Goal: Task Accomplishment & Management: Use online tool/utility

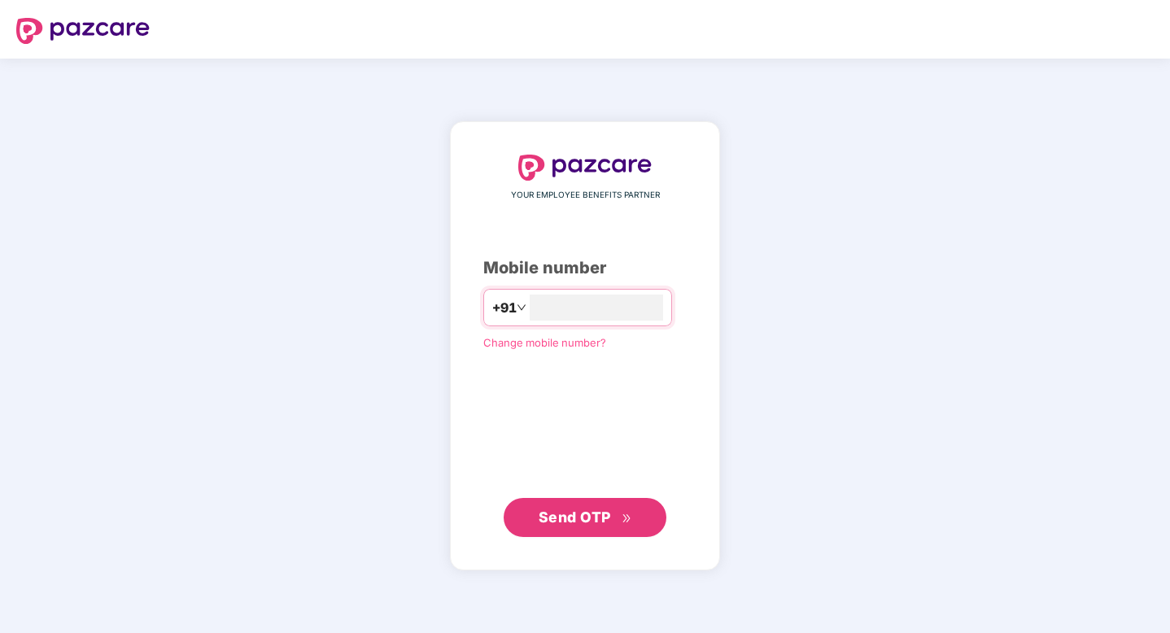
type input "**********"
click at [625, 517] on icon "double-right" at bounding box center [627, 518] width 11 height 11
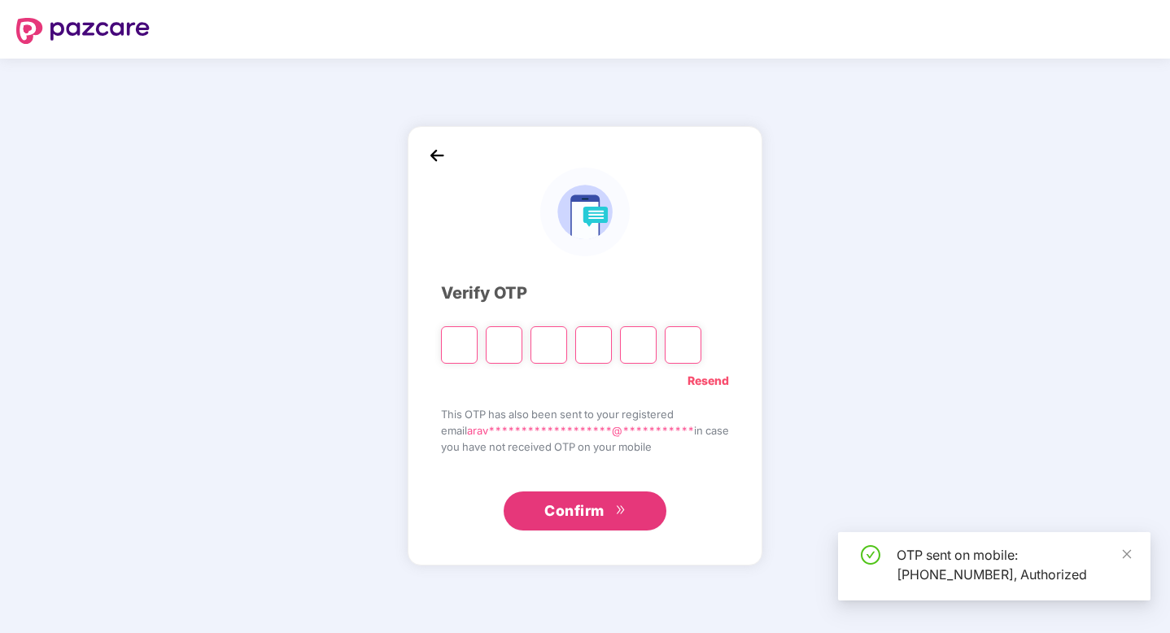
type input "*"
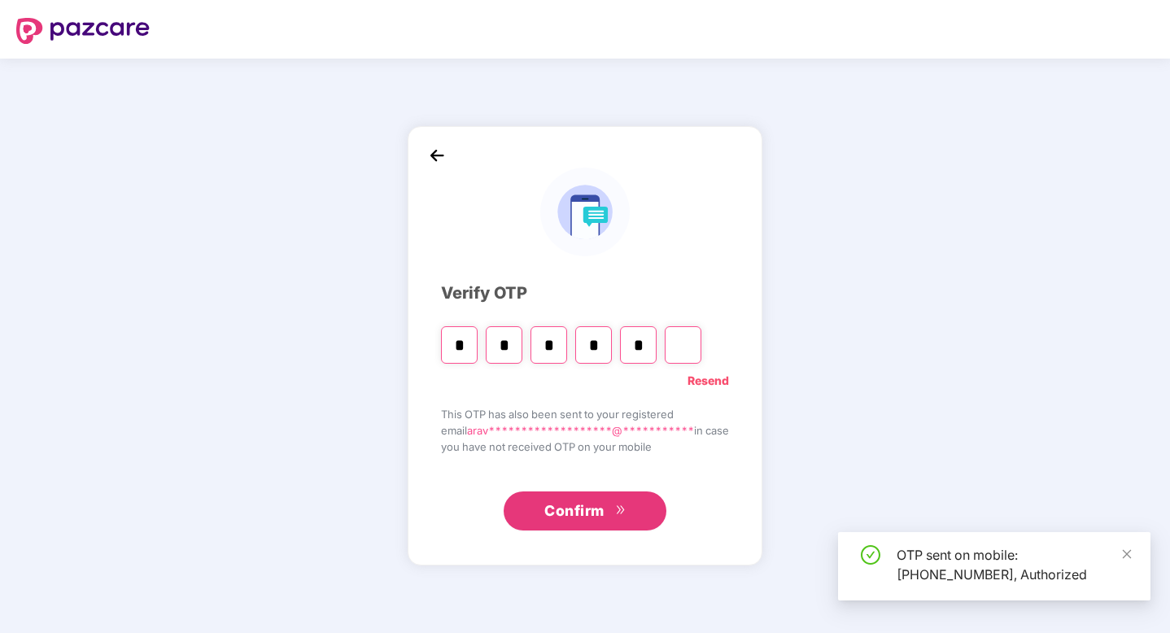
type input "*"
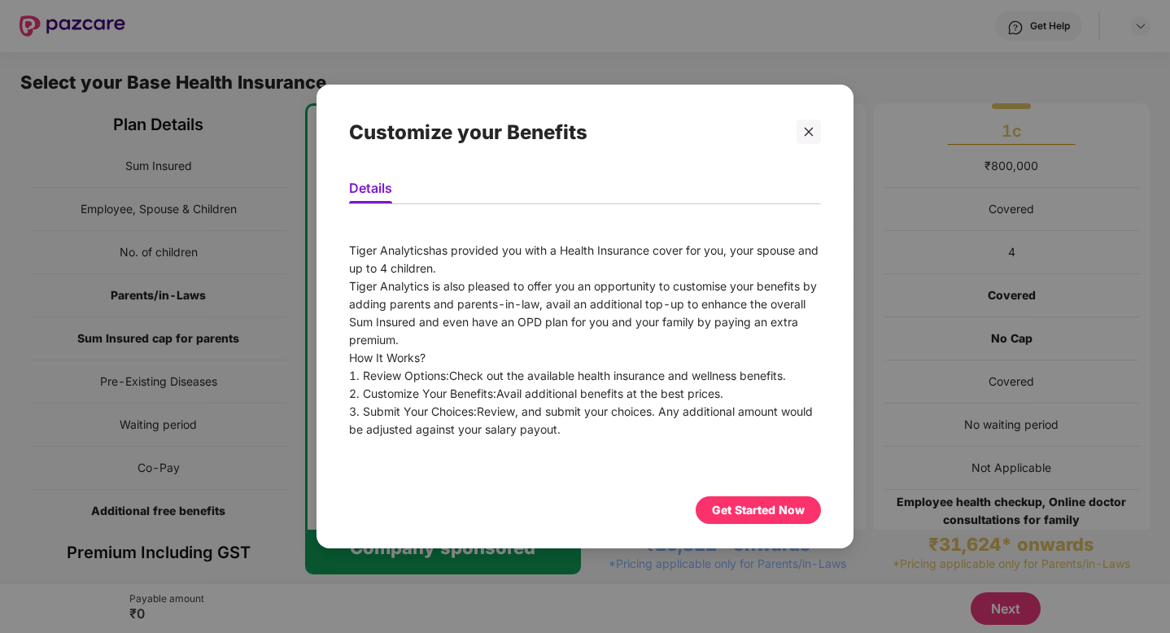
click at [776, 508] on div "Get Started Now" at bounding box center [758, 510] width 93 height 18
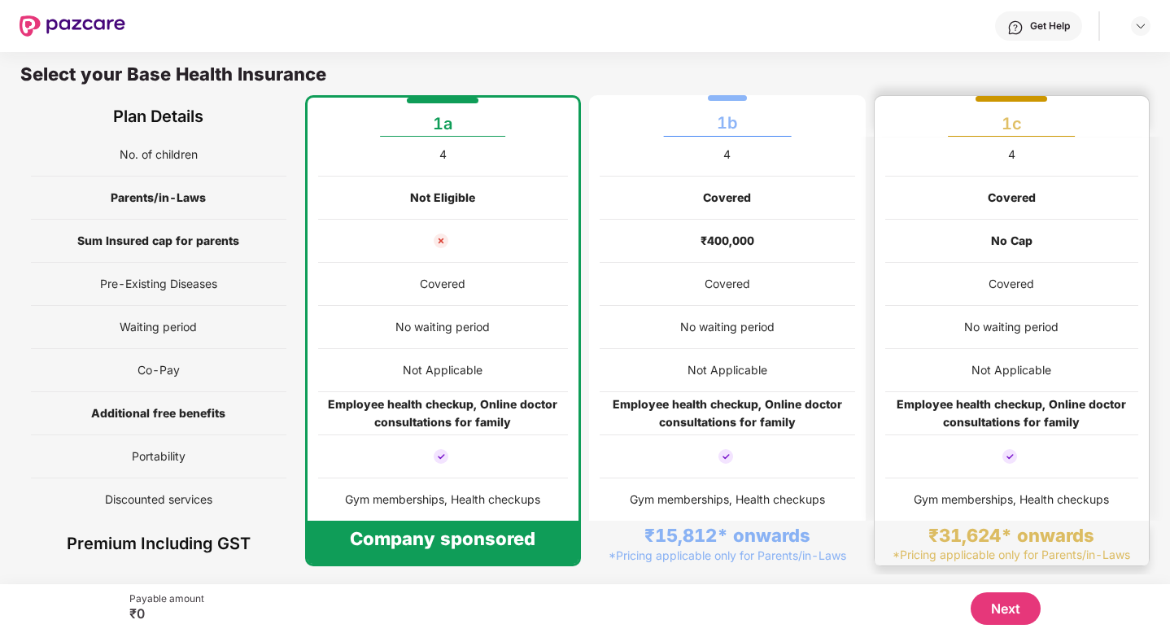
scroll to position [89, 0]
click at [1002, 609] on button "Next" at bounding box center [1006, 608] width 70 height 33
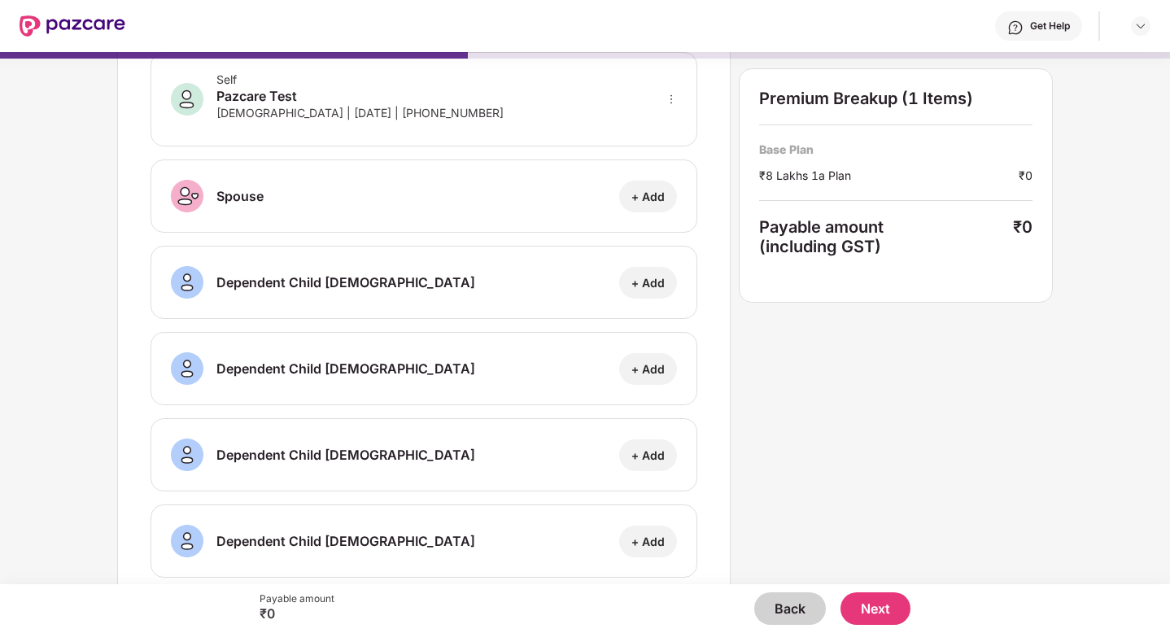
scroll to position [118, 0]
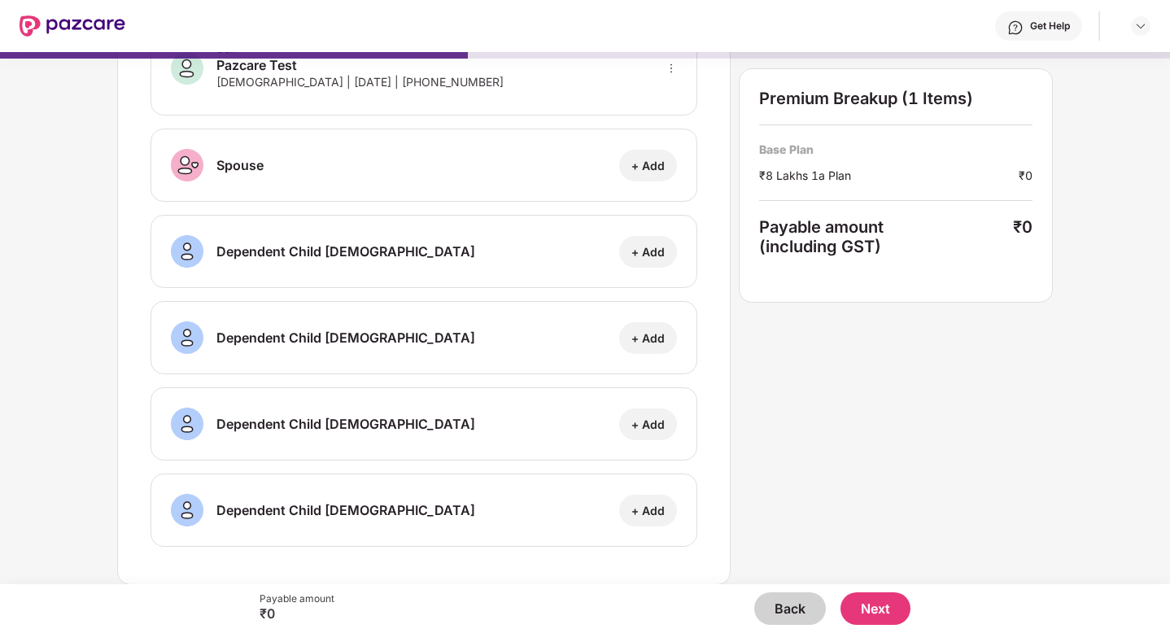
click at [880, 615] on button "Next" at bounding box center [875, 608] width 70 height 33
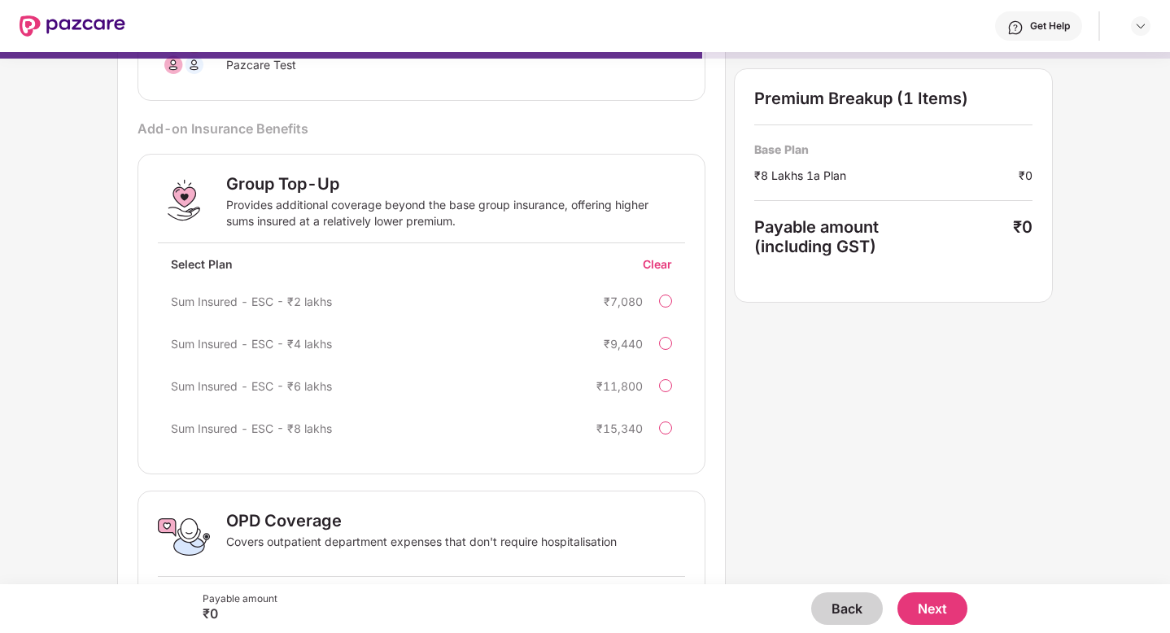
scroll to position [177, 0]
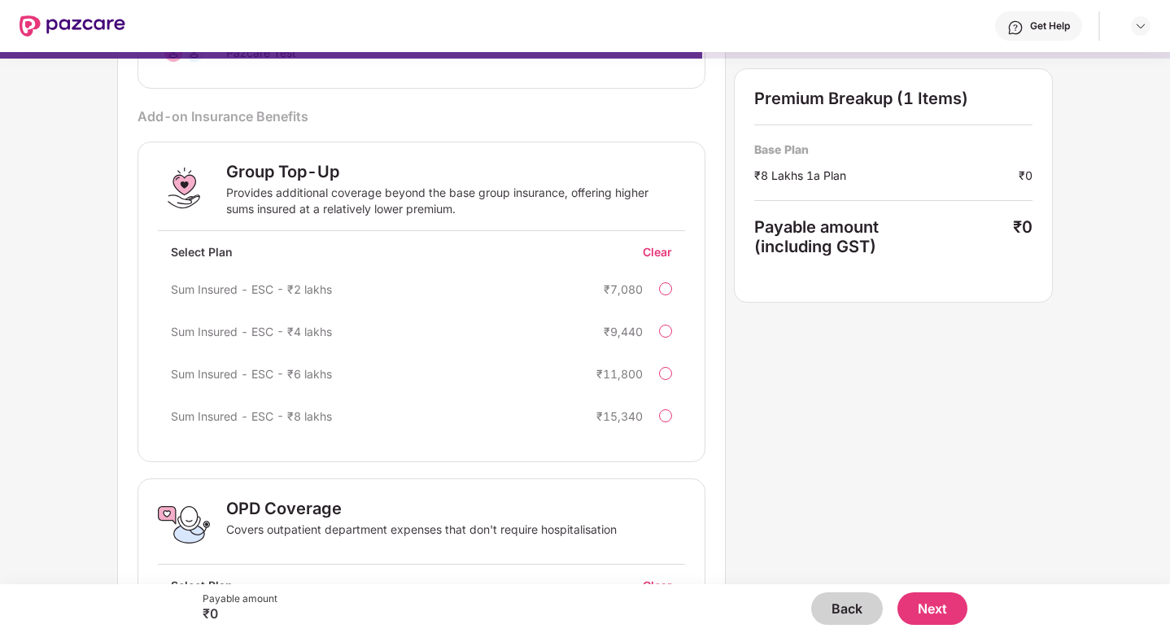
click at [947, 600] on button "Next" at bounding box center [932, 608] width 70 height 33
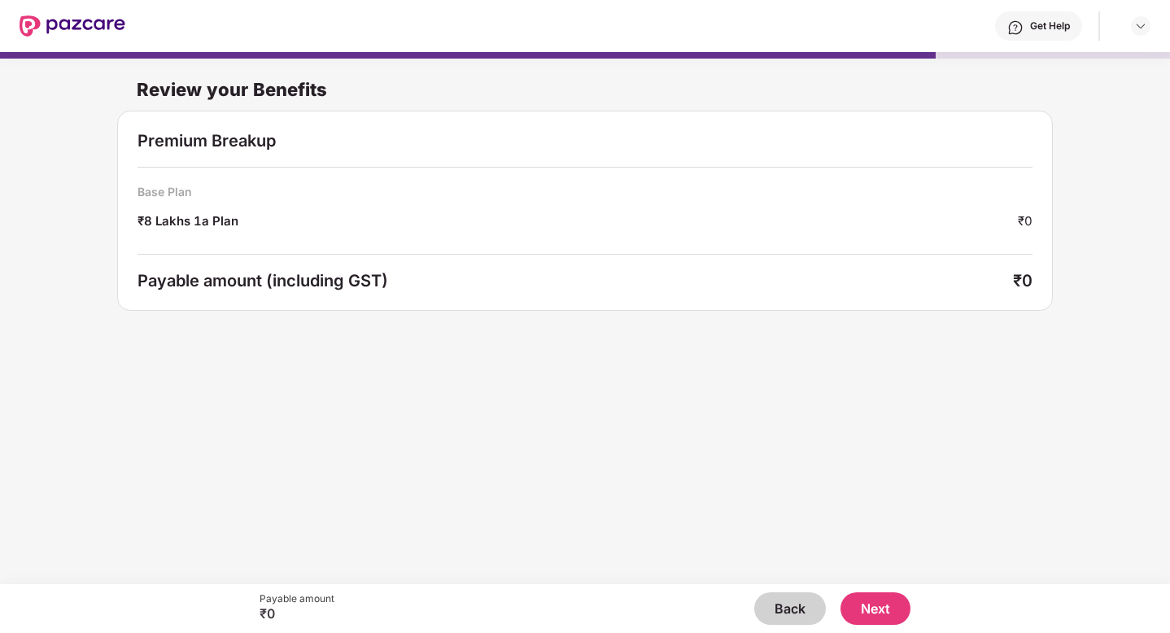
click at [888, 597] on button "Next" at bounding box center [875, 608] width 70 height 33
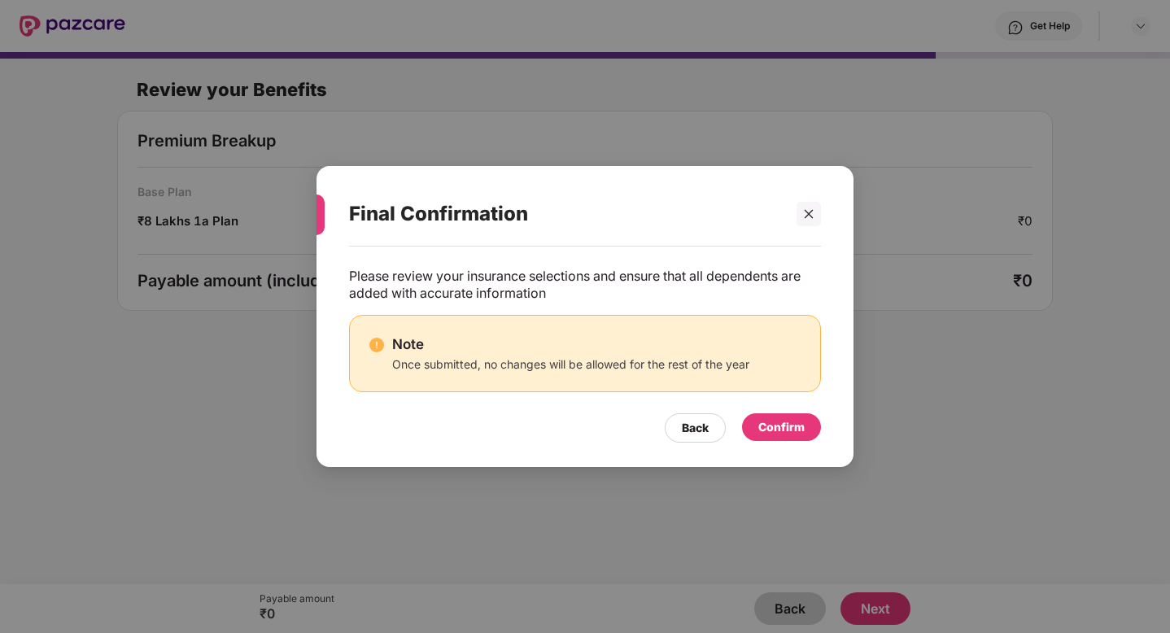
click at [788, 420] on div "Confirm" at bounding box center [781, 427] width 46 height 18
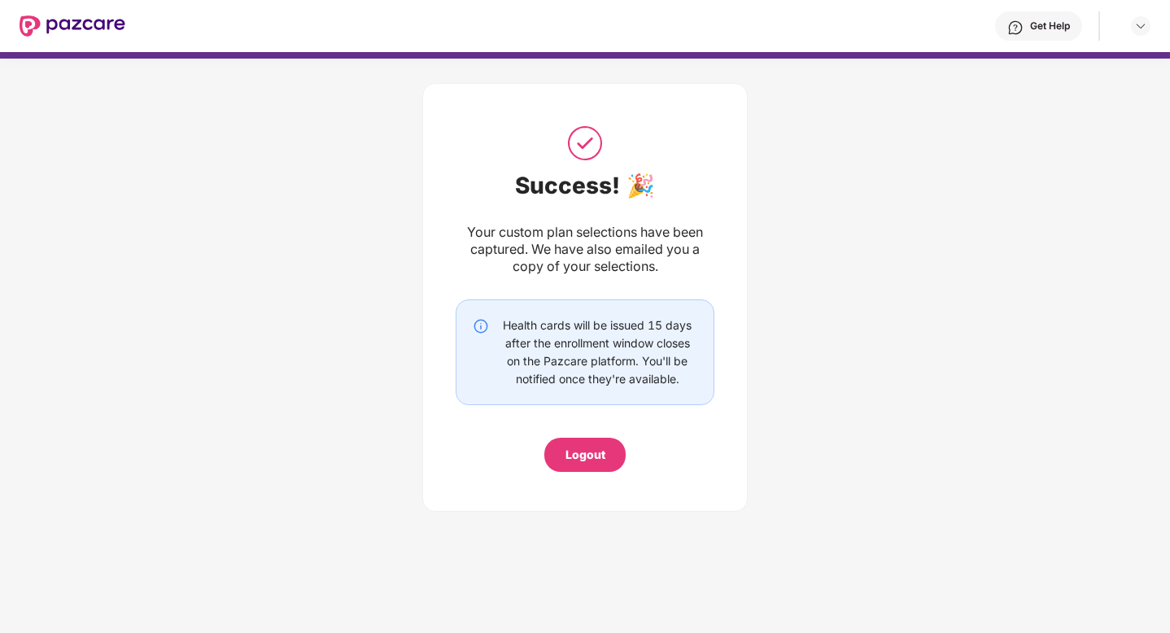
click at [587, 442] on div "Logout" at bounding box center [584, 455] width 81 height 34
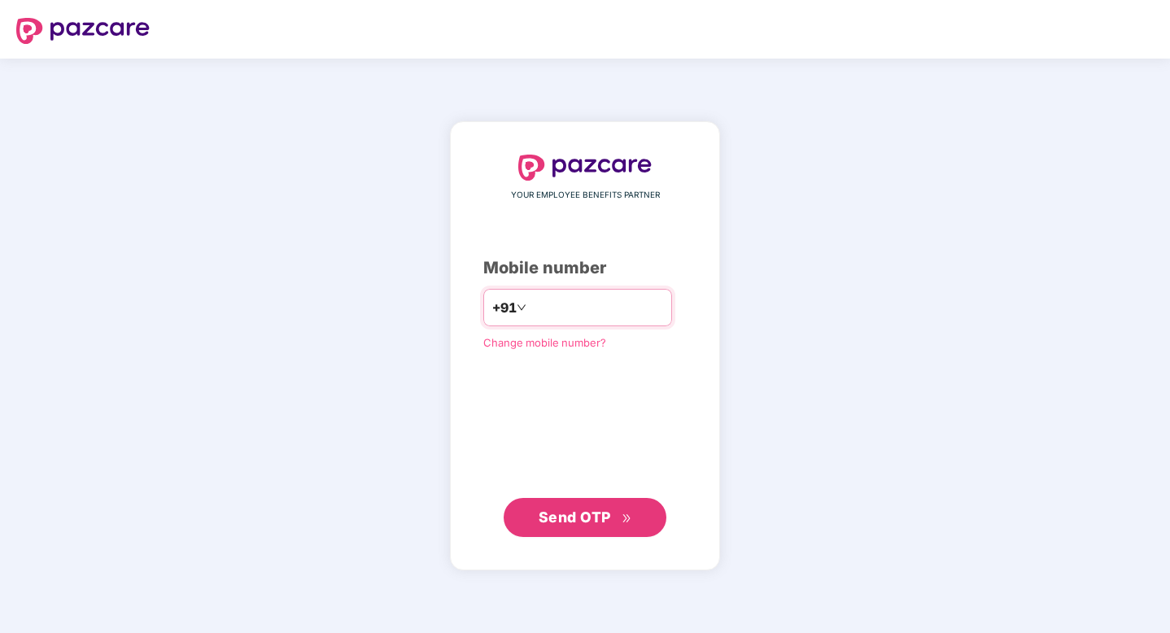
click at [570, 306] on input "number" at bounding box center [596, 308] width 133 height 26
type input "**********"
click at [587, 523] on span "Send OTP" at bounding box center [575, 516] width 72 height 17
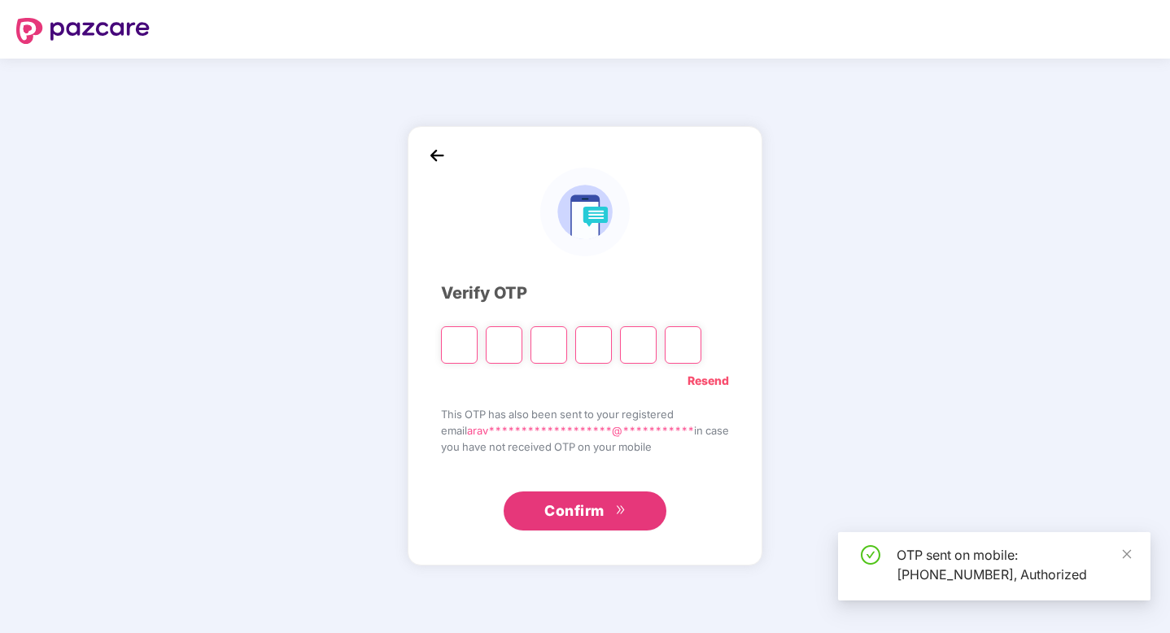
type input "*"
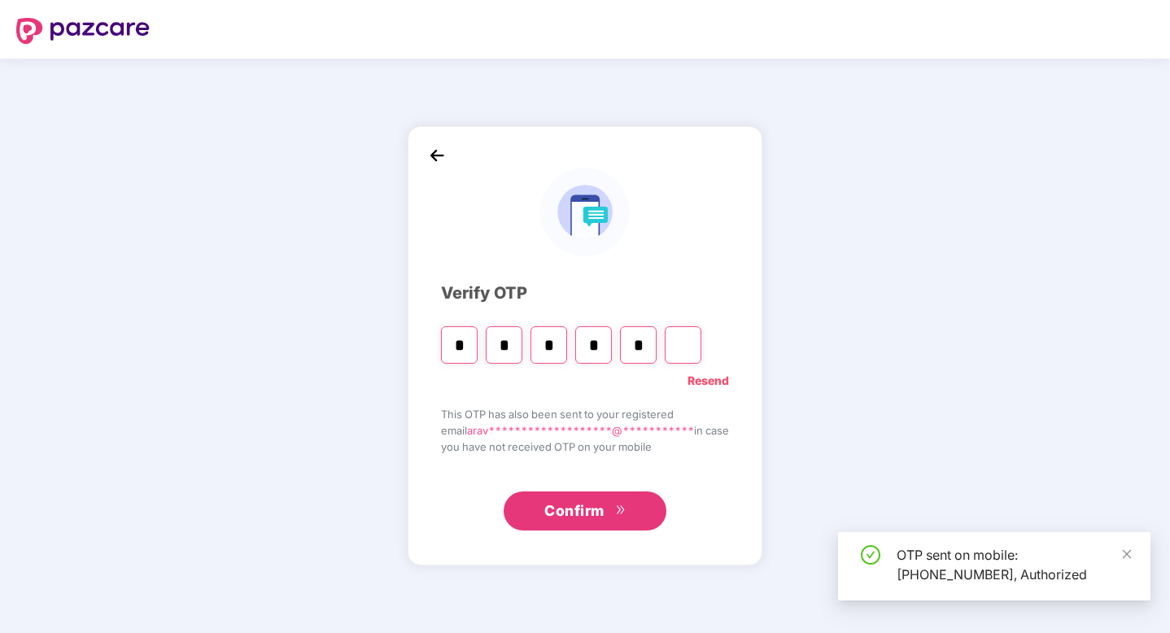
type input "*"
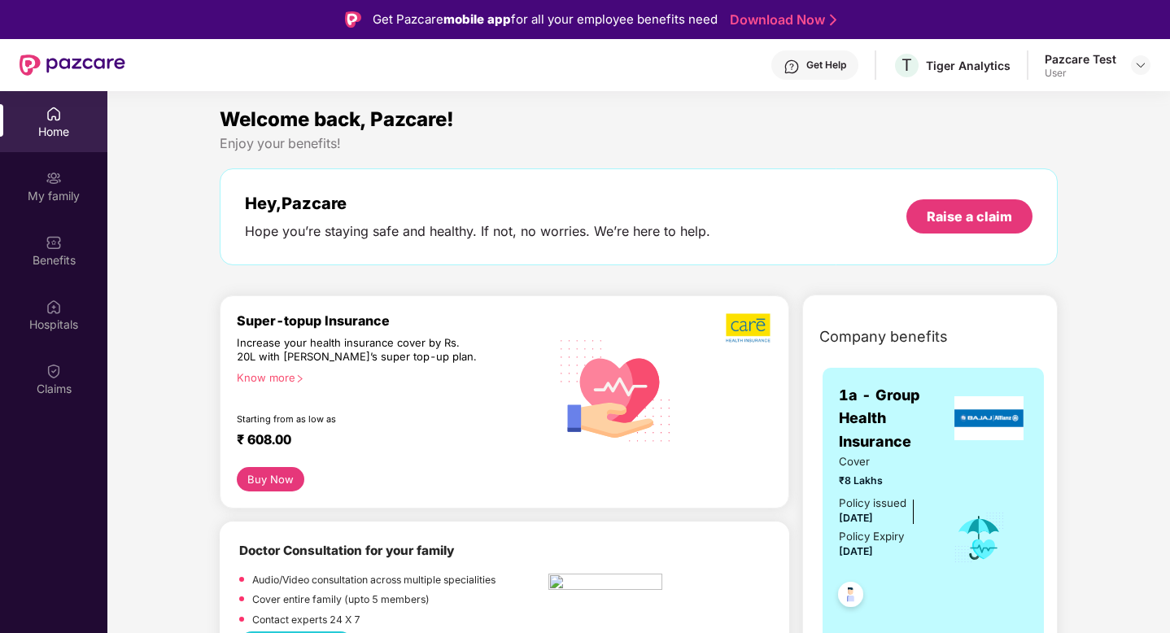
click at [845, 59] on div "Get Help" at bounding box center [826, 65] width 40 height 13
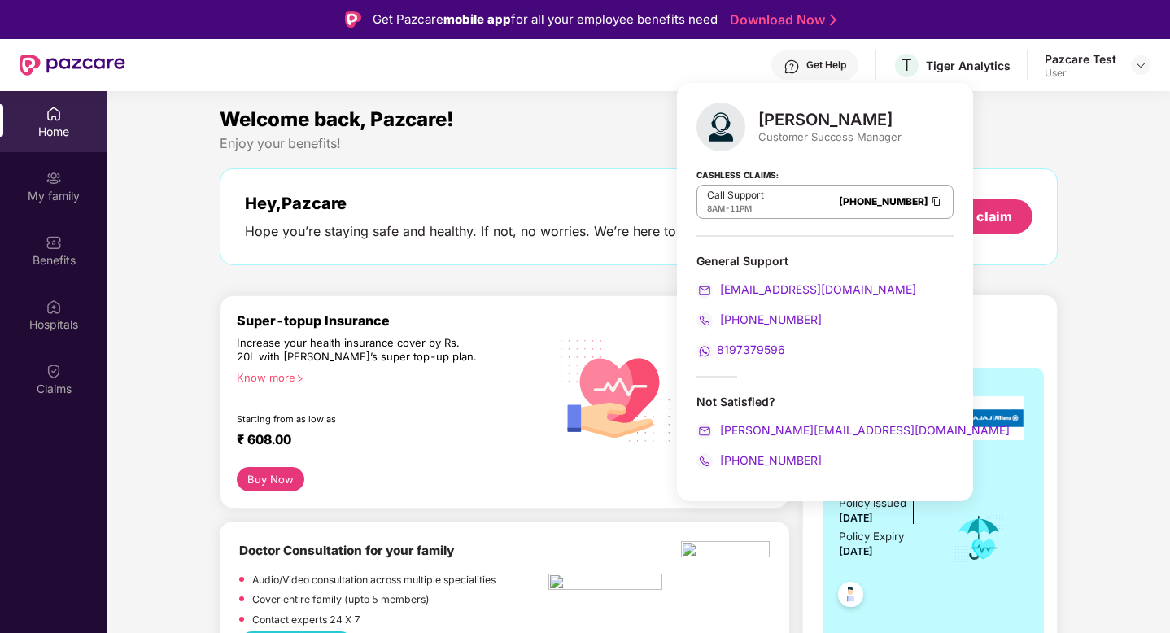
click at [1025, 142] on div "Enjoy your benefits!" at bounding box center [639, 143] width 839 height 17
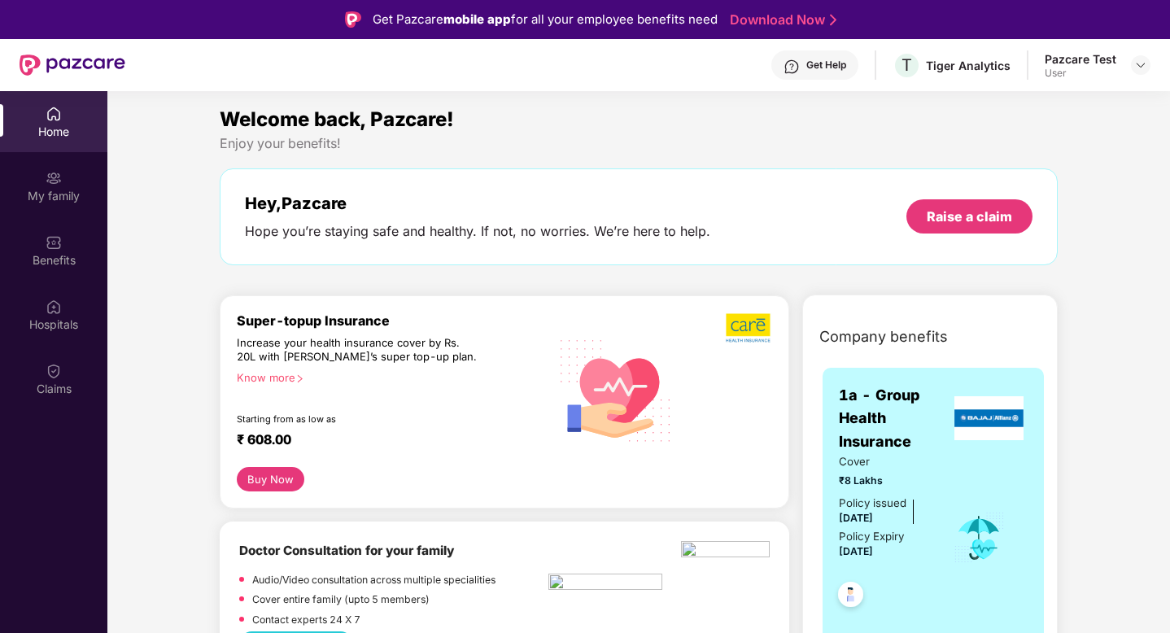
click at [1155, 56] on header "Get Help T Tiger Analytics Pazcare Test User" at bounding box center [585, 65] width 1170 height 52
click at [1148, 56] on div at bounding box center [1141, 65] width 20 height 20
click at [1144, 63] on img at bounding box center [1140, 65] width 13 height 13
click at [908, 128] on div "Welcome back, Pazcare!" at bounding box center [639, 119] width 839 height 31
